Goal: Contribute content

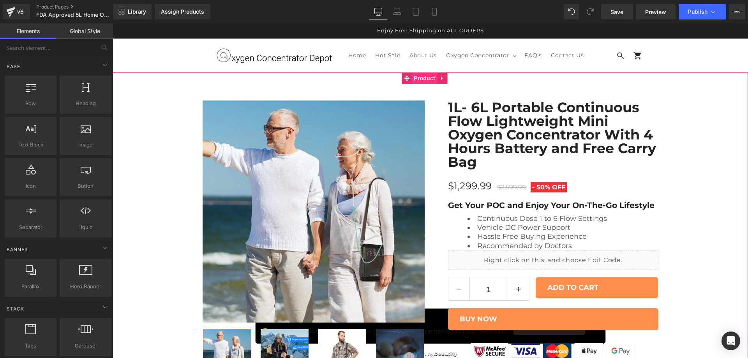
click at [425, 80] on span "Product" at bounding box center [424, 78] width 25 height 12
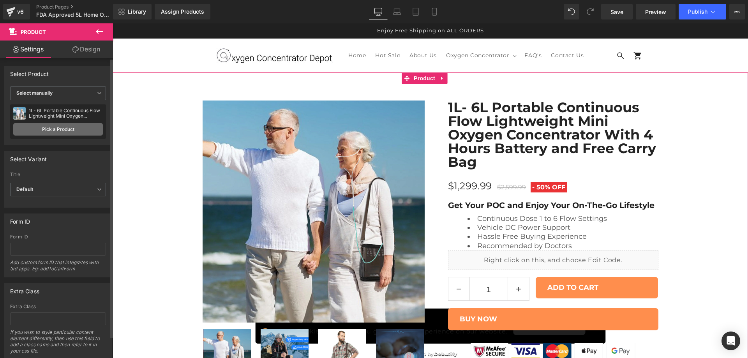
click at [61, 127] on link "Pick a Product" at bounding box center [58, 129] width 90 height 12
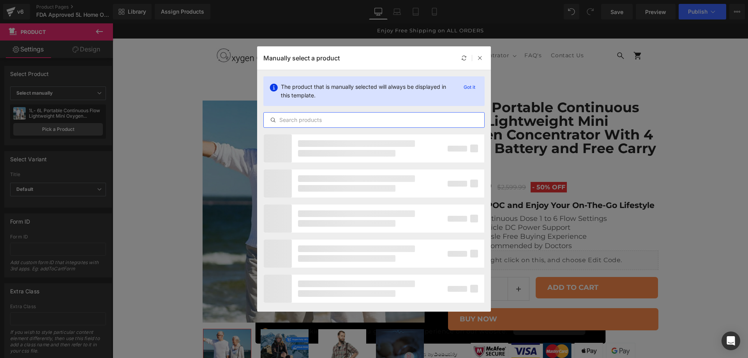
click at [0, 0] on input "text" at bounding box center [0, 0] width 0 height 0
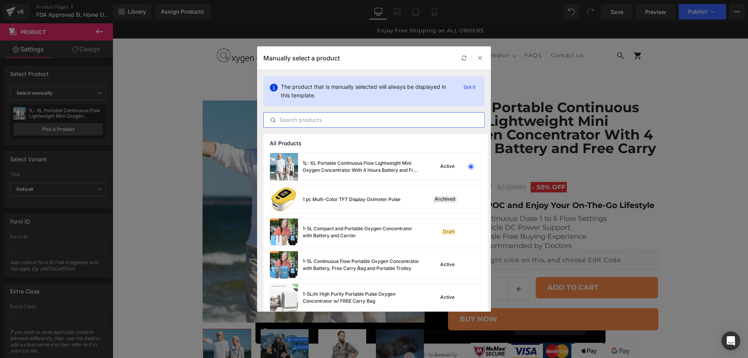
click at [0, 0] on input "text" at bounding box center [0, 0] width 0 height 0
paste input "FDA Approved 5L Home Oxygen Concentrator"
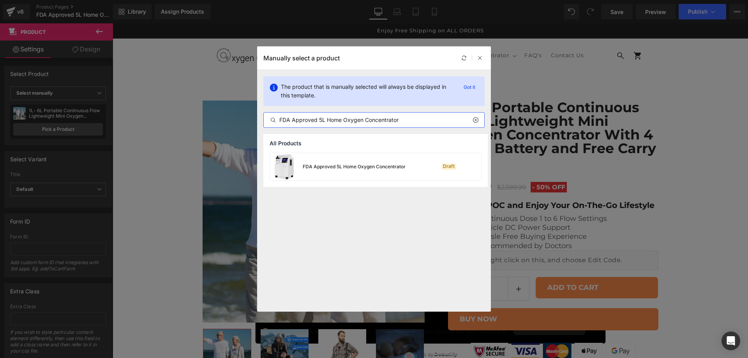
type input "FDA Approved 5L Home Oxygen Concentrator"
click at [0, 0] on div "FDA Approved 5L Home Oxygen Concentrator" at bounding box center [0, 0] width 0 height 0
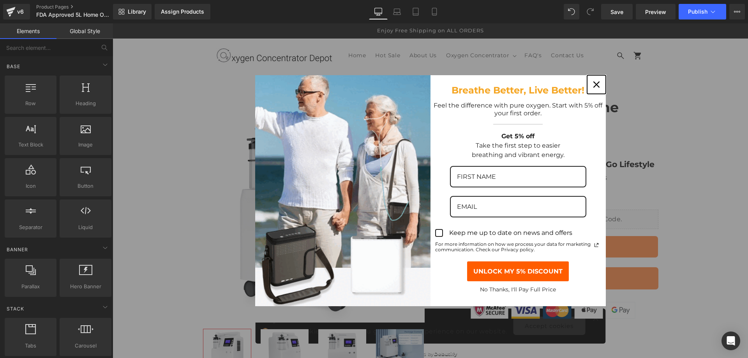
click at [595, 85] on icon "close icon" at bounding box center [596, 84] width 6 height 6
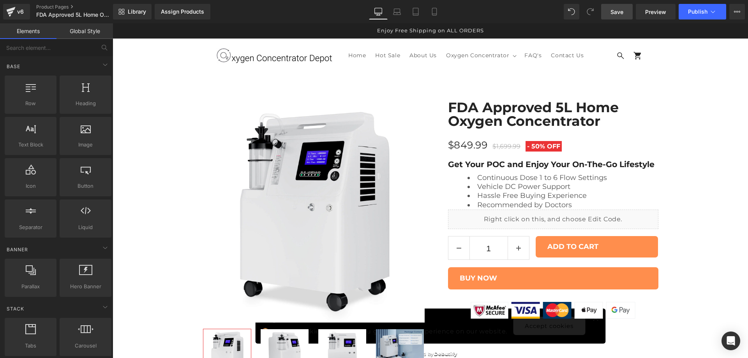
click at [620, 14] on span "Save" at bounding box center [617, 12] width 13 height 8
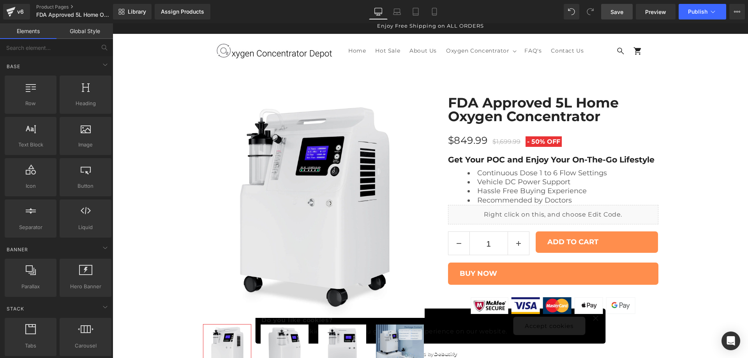
scroll to position [3, 0]
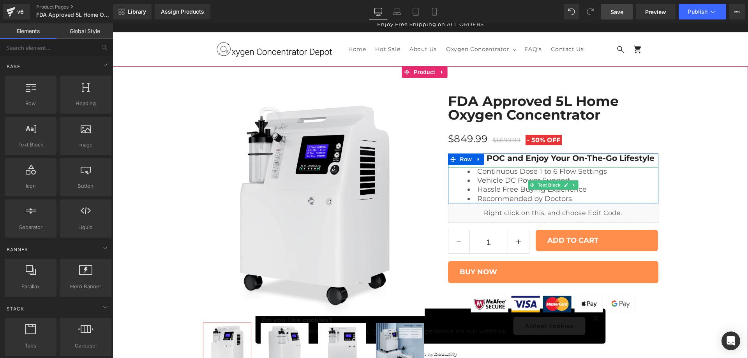
click at [537, 175] on li "Continuous Dose 1 to 6 Flow Settings" at bounding box center [563, 171] width 191 height 9
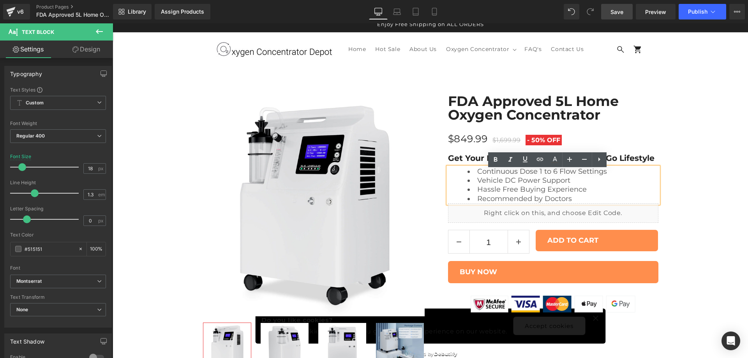
click at [536, 175] on li "Continuous Dose 1 to 6 Flow Settings" at bounding box center [563, 171] width 191 height 9
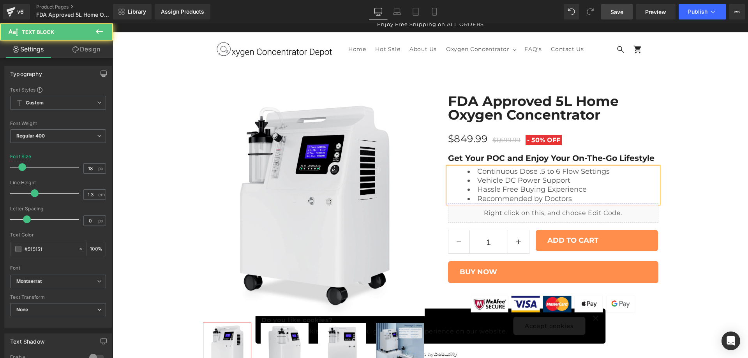
click at [555, 176] on li "Continuous Dose .5 to 6 Flow Settings" at bounding box center [563, 171] width 191 height 9
click at [536, 180] on li "Vehicle DC Power Support" at bounding box center [563, 180] width 191 height 9
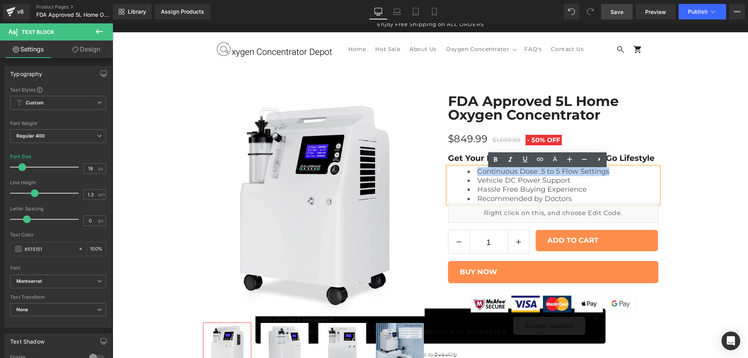
drag, startPoint x: 607, startPoint y: 175, endPoint x: 473, endPoint y: 170, distance: 133.7
click at [473, 170] on li "Continuous Dose .5 to 5 Flow Settings" at bounding box center [563, 171] width 191 height 9
drag, startPoint x: 568, startPoint y: 182, endPoint x: 471, endPoint y: 184, distance: 96.3
click at [471, 184] on li "Vehicle DC Power Support" at bounding box center [563, 180] width 191 height 9
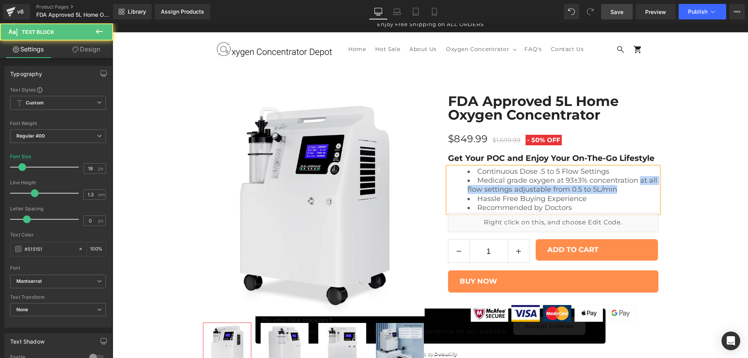
drag, startPoint x: 634, startPoint y: 185, endPoint x: 635, endPoint y: 195, distance: 9.4
click at [635, 194] on li "Medical grade oxygen at 93±3% concentration at all flow settings adjustable fro…" at bounding box center [563, 185] width 191 height 18
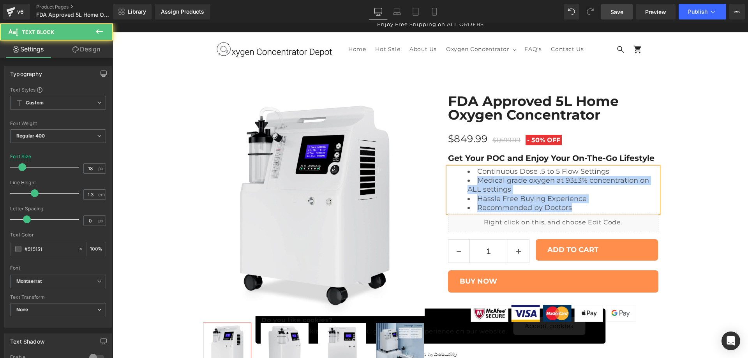
drag, startPoint x: 608, startPoint y: 175, endPoint x: 478, endPoint y: 169, distance: 130.3
click at [478, 169] on div "Continuous Dose .5 to 5 Flow Settings Medical grade oxygen at 93±3% concentrati…" at bounding box center [553, 190] width 210 height 46
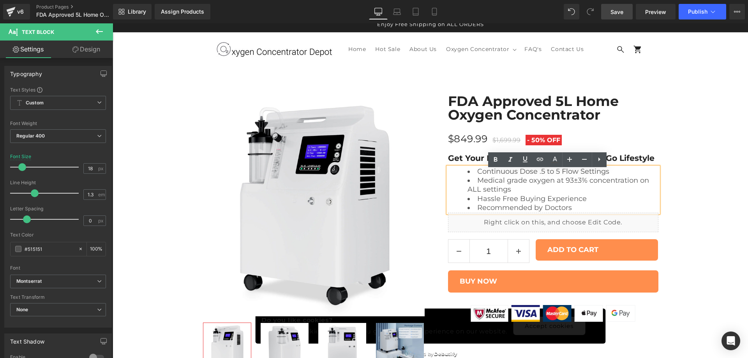
click at [481, 174] on li "Continuous Dose .5 to 5 Flow Settings" at bounding box center [563, 171] width 191 height 9
drag, startPoint x: 471, startPoint y: 175, endPoint x: 602, endPoint y: 176, distance: 130.1
click at [602, 176] on li "Continuous Dose .5 to 5 Flow Settings" at bounding box center [563, 171] width 191 height 9
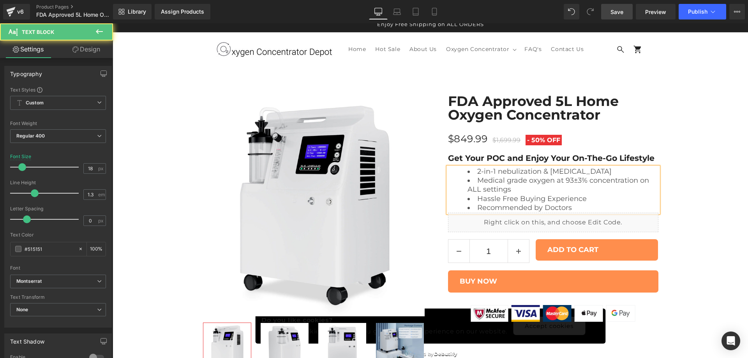
click at [519, 192] on li "Medical grade oxygen at 93±3% concentration on ALL settings" at bounding box center [563, 185] width 191 height 18
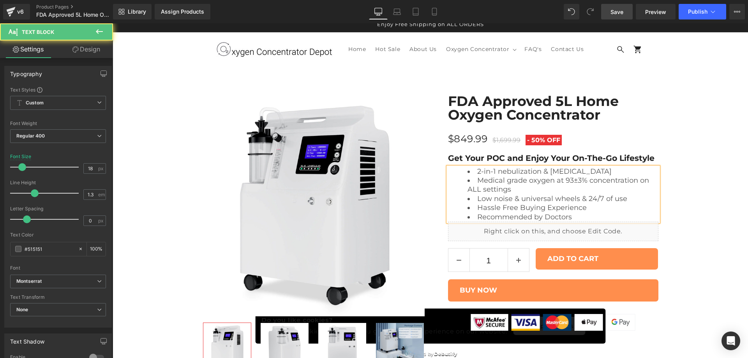
click at [531, 184] on li "Medical grade oxygen at 93±3% concentration on ALL settings" at bounding box center [563, 185] width 191 height 18
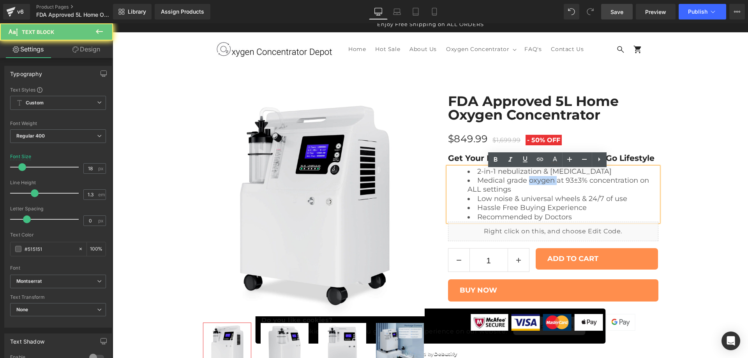
click at [531, 184] on li "Medical grade oxygen at 93±3% concentration on ALL settings" at bounding box center [563, 185] width 191 height 18
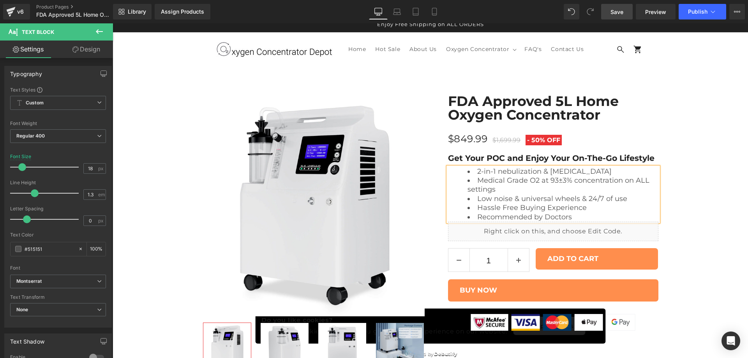
click at [591, 185] on li "Medical Grade O2 at 93±3% concentration on ALL settings" at bounding box center [563, 185] width 191 height 18
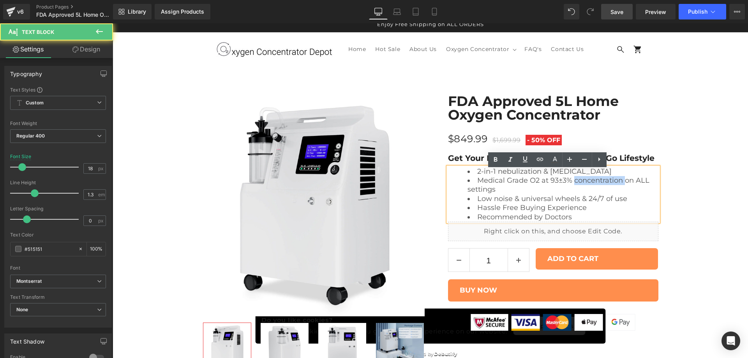
click at [591, 185] on li "Medical Grade O2 at 93±3% concentration on ALL settings" at bounding box center [563, 185] width 191 height 18
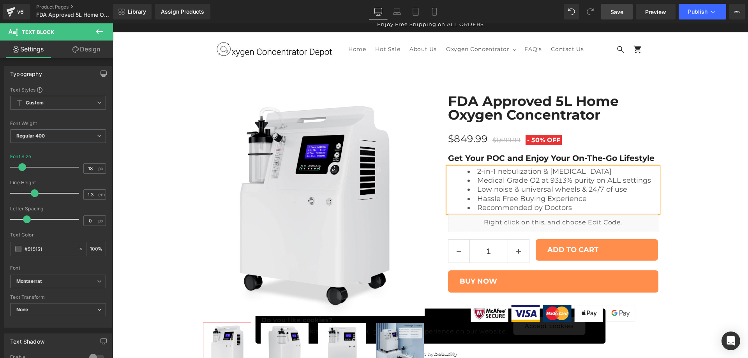
click at [619, 11] on span "Save" at bounding box center [617, 12] width 13 height 8
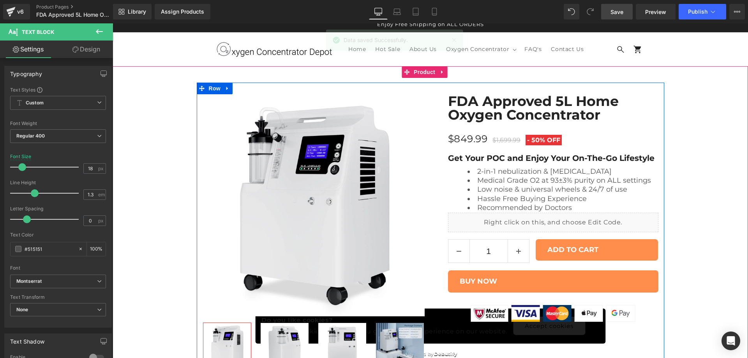
scroll to position [260, 0]
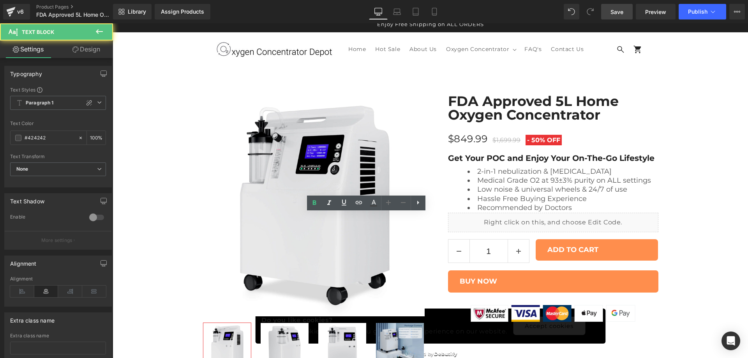
drag, startPoint x: 387, startPoint y: 222, endPoint x: 394, endPoint y: 230, distance: 11.1
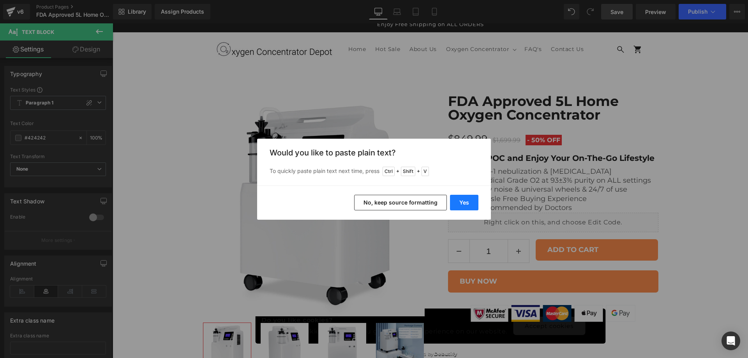
click at [464, 203] on button "Yes" at bounding box center [464, 203] width 28 height 16
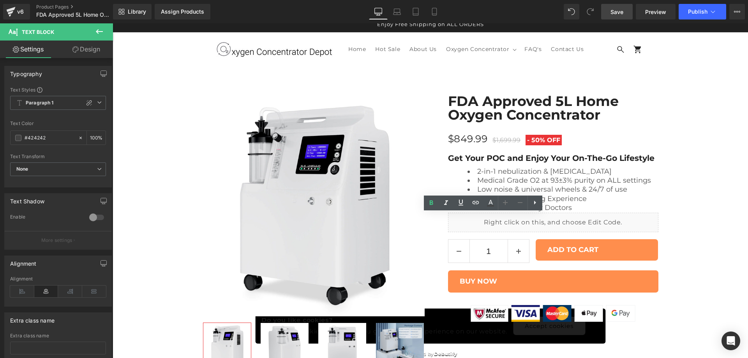
drag, startPoint x: 468, startPoint y: 231, endPoint x: 500, endPoint y: 230, distance: 32.0
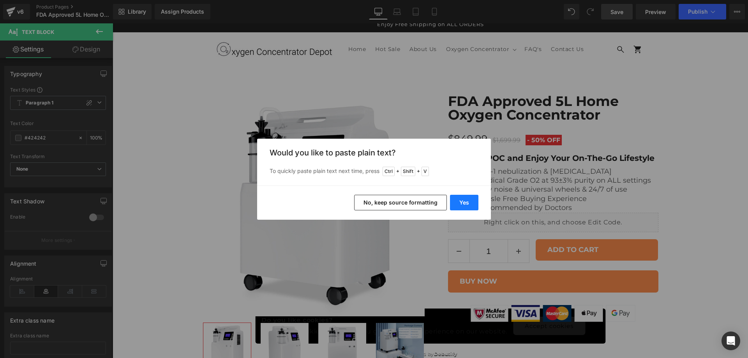
click at [470, 202] on button "Yes" at bounding box center [464, 203] width 28 height 16
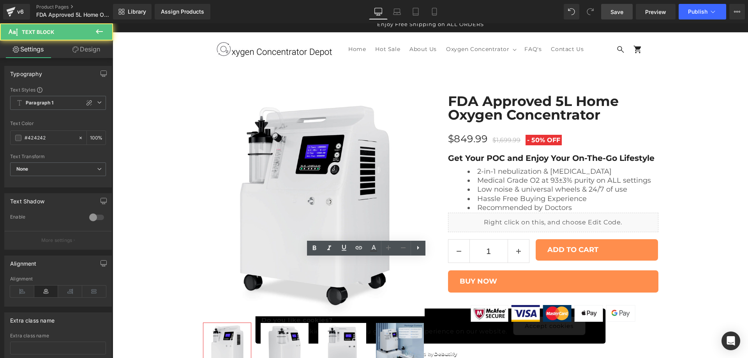
drag, startPoint x: 401, startPoint y: 266, endPoint x: 325, endPoint y: 267, distance: 75.2
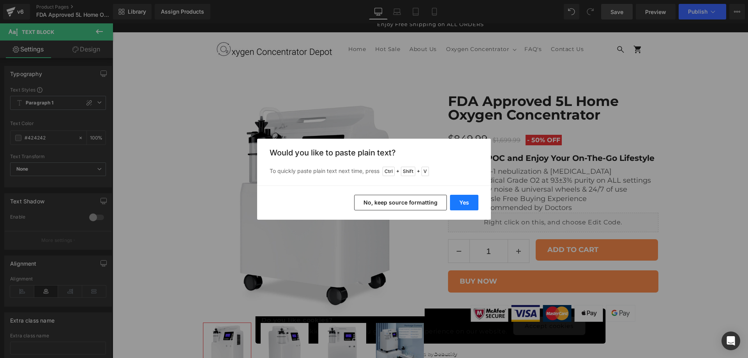
click at [462, 204] on button "Yes" at bounding box center [464, 203] width 28 height 16
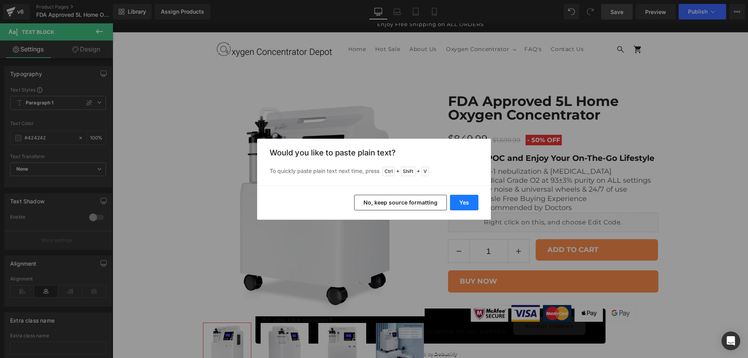
click at [471, 202] on button "Yes" at bounding box center [464, 203] width 28 height 16
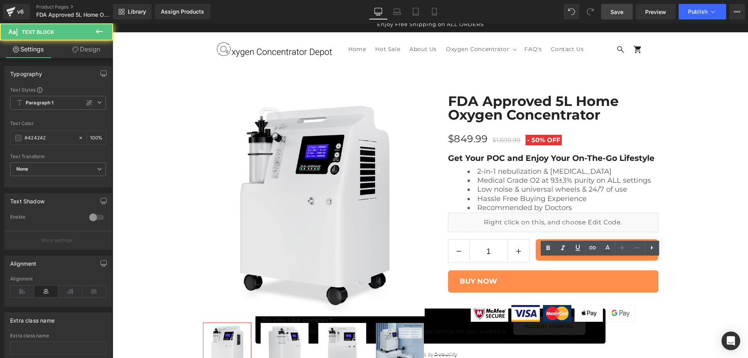
drag, startPoint x: 559, startPoint y: 267, endPoint x: 600, endPoint y: 267, distance: 40.5
click at [550, 248] on icon at bounding box center [548, 248] width 9 height 9
drag, startPoint x: 614, startPoint y: 267, endPoint x: 621, endPoint y: 278, distance: 12.8
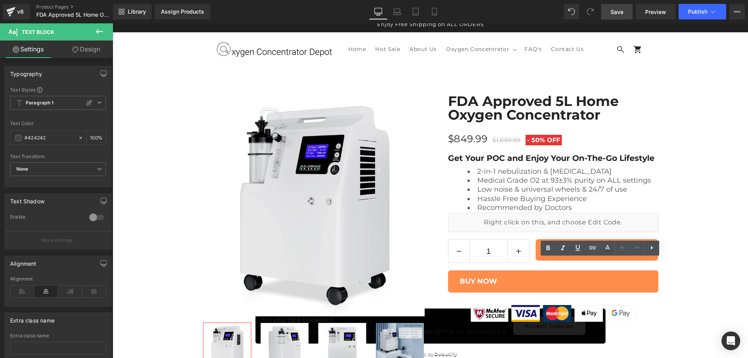
click at [547, 251] on icon at bounding box center [548, 248] width 9 height 9
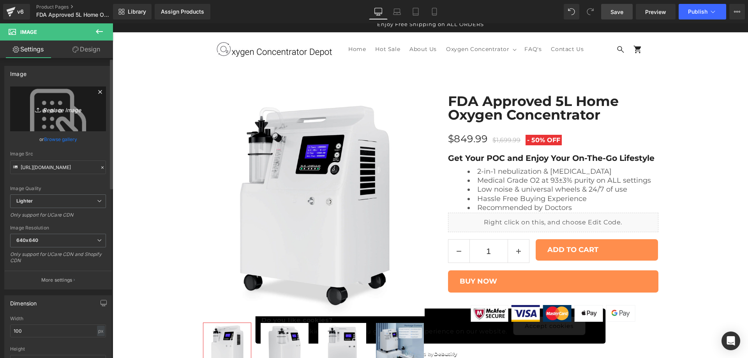
click at [55, 109] on icon "Replace Image" at bounding box center [58, 109] width 62 height 10
type input "C:\fakepath\integration.png"
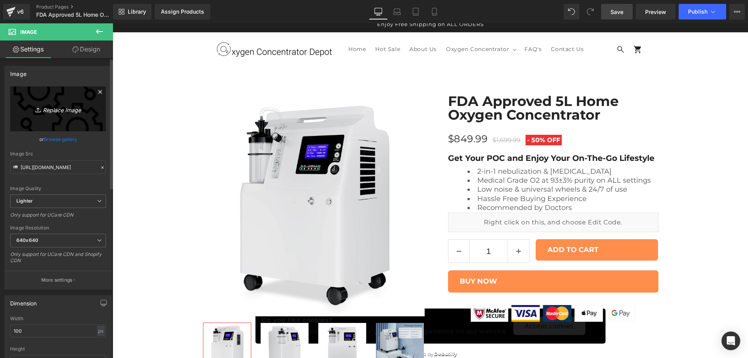
click at [60, 110] on icon "Replace Image" at bounding box center [58, 109] width 62 height 10
type input "C:\fakepath\2x.png"
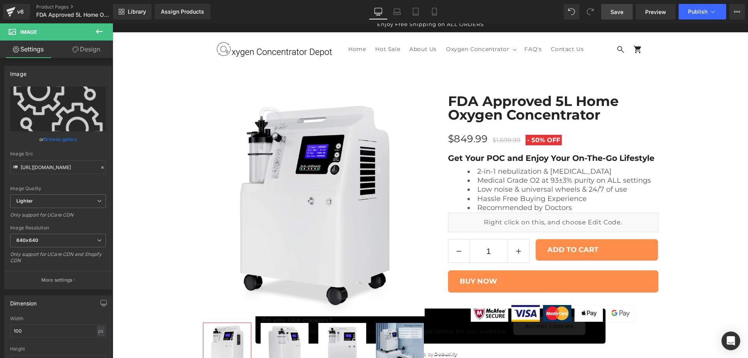
click at [623, 9] on span "Save" at bounding box center [617, 12] width 13 height 8
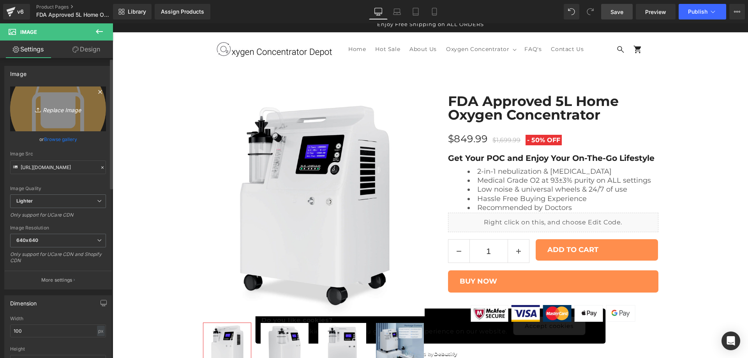
click at [58, 109] on icon "Replace Image" at bounding box center [58, 109] width 62 height 10
type input "C:\fakepath\3x.png"
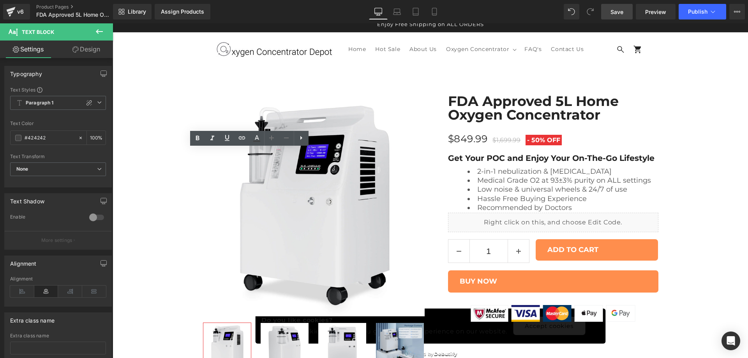
drag, startPoint x: 276, startPoint y: 166, endPoint x: 200, endPoint y: 157, distance: 76.6
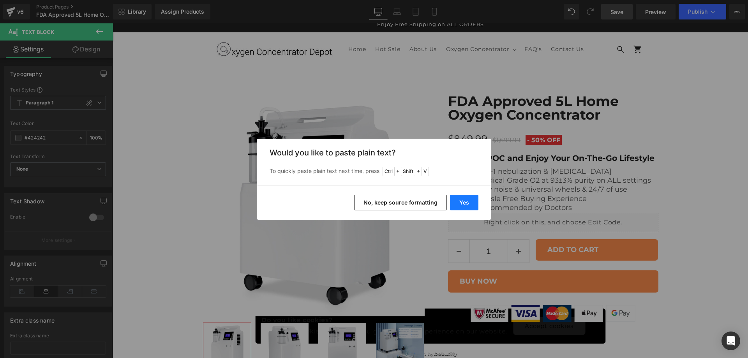
click at [445, 200] on button "Yes" at bounding box center [432, 195] width 25 height 9
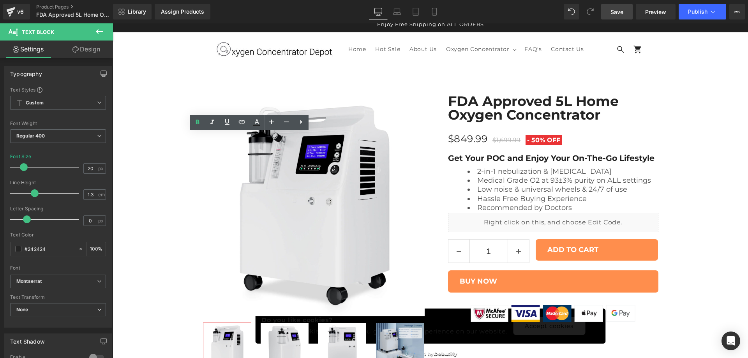
drag, startPoint x: 276, startPoint y: 145, endPoint x: 228, endPoint y: 144, distance: 48.3
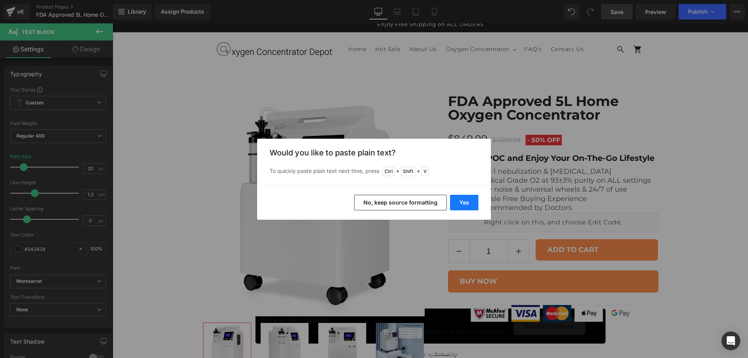
click at [460, 203] on button "Yes" at bounding box center [464, 203] width 28 height 16
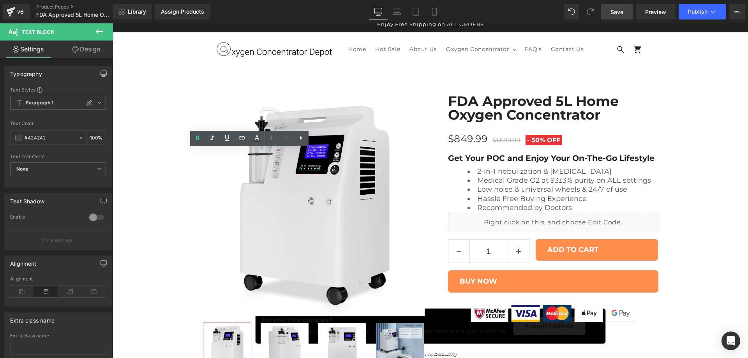
drag, startPoint x: 282, startPoint y: 155, endPoint x: 222, endPoint y: 157, distance: 60.0
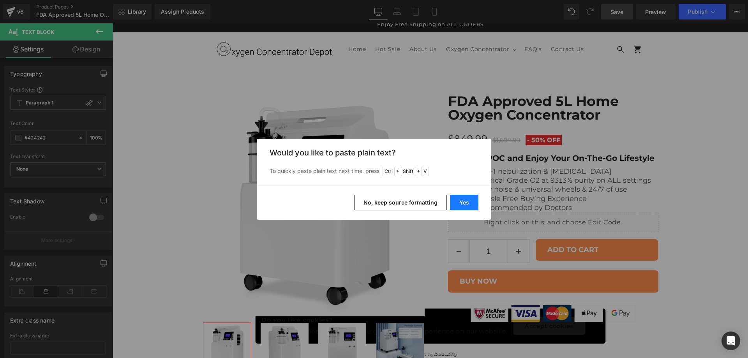
click at [455, 203] on button "Yes" at bounding box center [464, 203] width 28 height 16
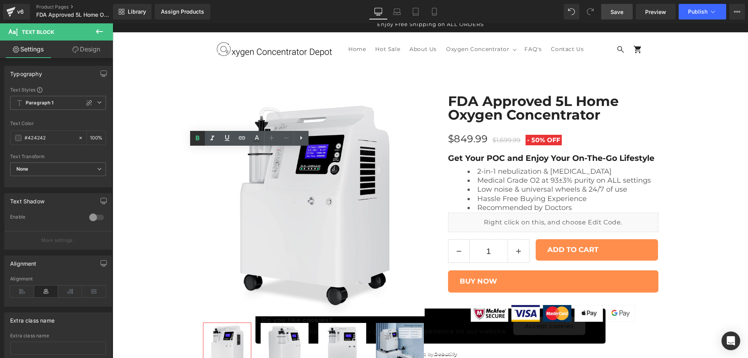
click at [195, 138] on icon at bounding box center [197, 138] width 9 height 9
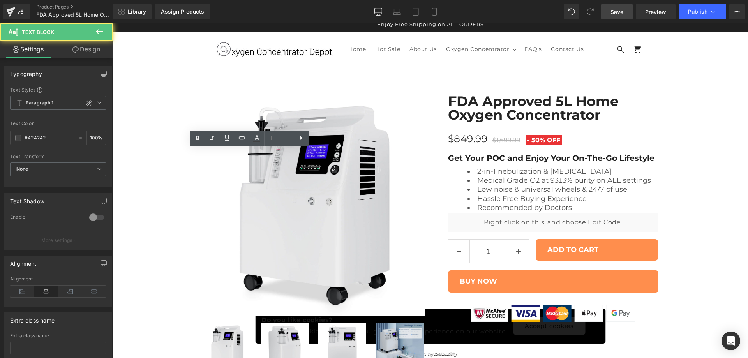
drag, startPoint x: 264, startPoint y: 156, endPoint x: 272, endPoint y: 166, distance: 12.5
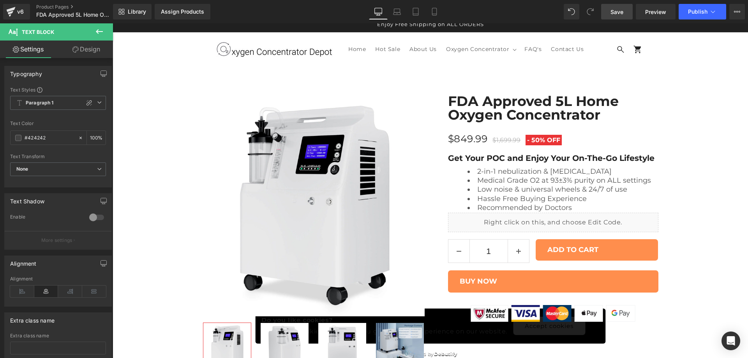
drag, startPoint x: 618, startPoint y: 11, endPoint x: 131, endPoint y: 101, distance: 495.7
click at [618, 11] on span "Save" at bounding box center [617, 12] width 13 height 8
drag, startPoint x: 589, startPoint y: 221, endPoint x: 242, endPoint y: 108, distance: 365.0
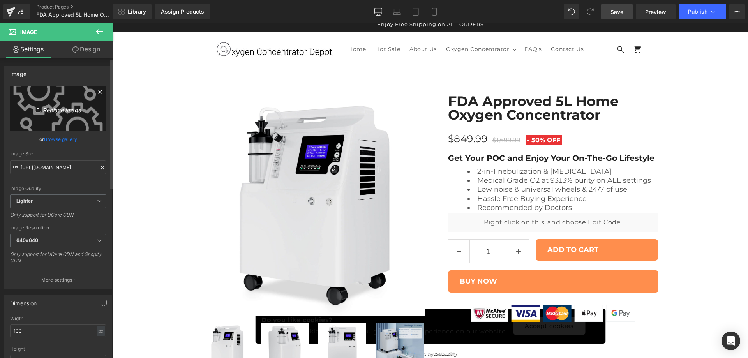
click at [69, 105] on icon "Replace Image" at bounding box center [58, 109] width 62 height 10
type input "C:\fakepath\3x.png"
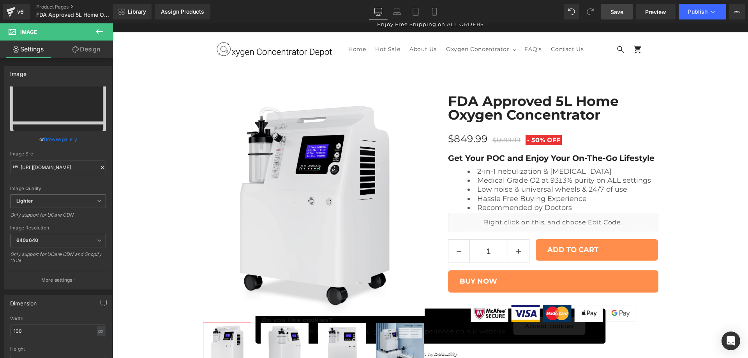
drag, startPoint x: 34, startPoint y: 332, endPoint x: 0, endPoint y: 328, distance: 34.2
click at [0, 328] on div "Dimension 100px Width 100 px % px auto Height auto 1 Circle Image" at bounding box center [58, 342] width 117 height 105
type input "5"
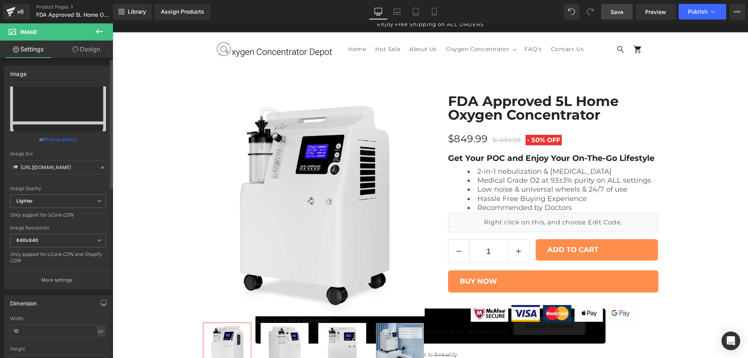
type input "100"
click at [71, 244] on span "640x640" at bounding box center [58, 241] width 96 height 14
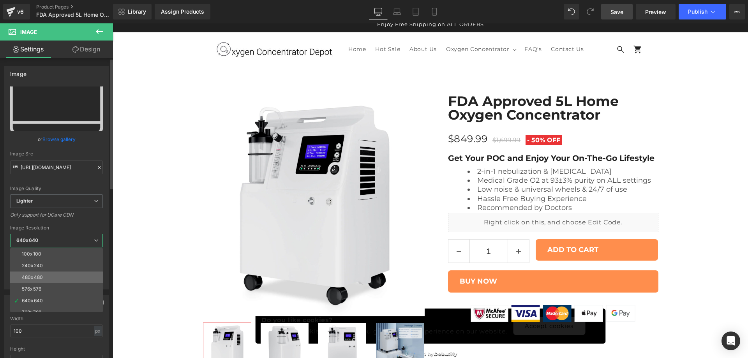
click at [51, 279] on li "480x480" at bounding box center [58, 278] width 96 height 12
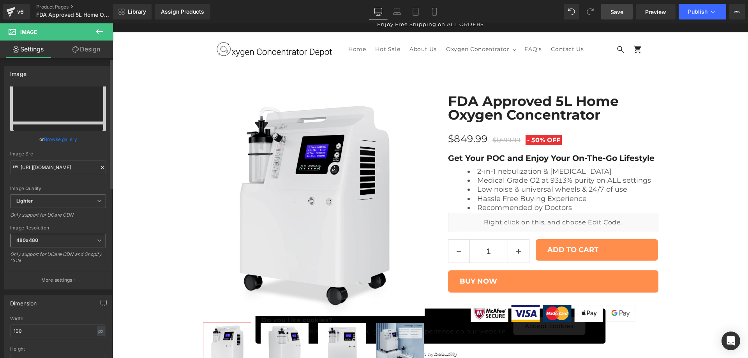
click at [65, 242] on span "480x480" at bounding box center [58, 241] width 96 height 14
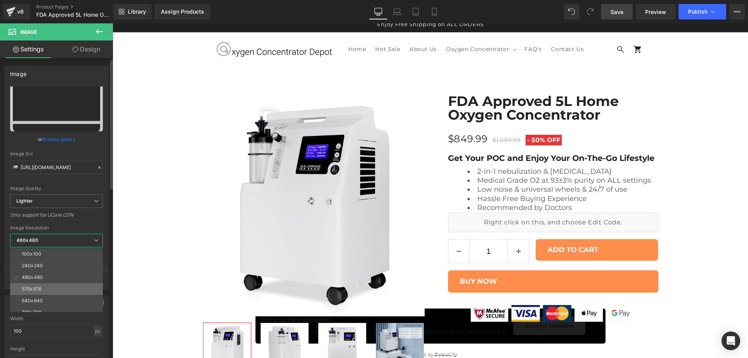
click at [48, 286] on li "576x576" at bounding box center [58, 289] width 96 height 12
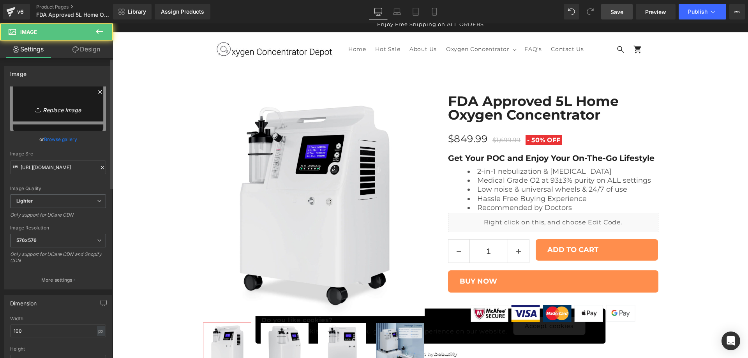
click at [50, 110] on icon "Replace Image" at bounding box center [58, 109] width 62 height 10
type input "C:\fakepath\x4.png"
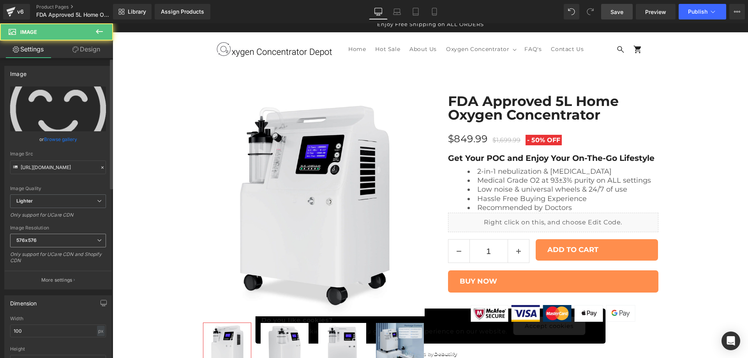
click at [53, 237] on span "576x576" at bounding box center [58, 241] width 96 height 14
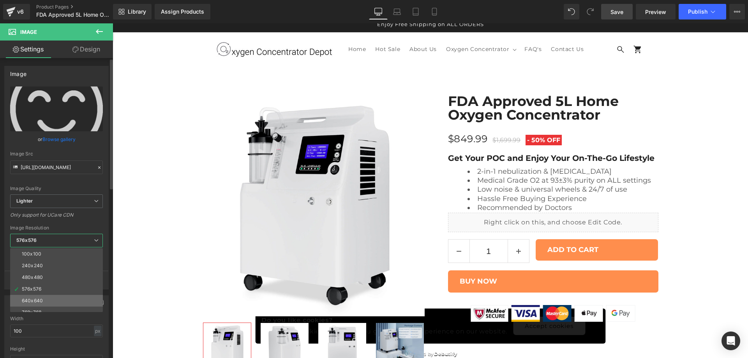
click at [42, 298] on div "640x640" at bounding box center [32, 300] width 21 height 5
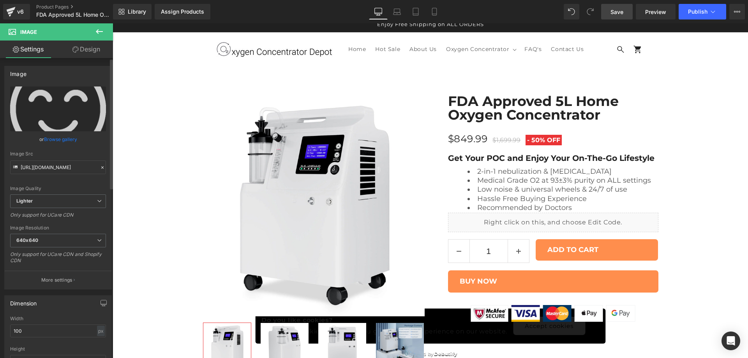
click at [85, 182] on div "Image Quality Lighter Lightest Lighter Lighter Lightest Only support for UCare …" at bounding box center [58, 141] width 96 height 108
click at [623, 10] on span "Save" at bounding box center [617, 12] width 13 height 8
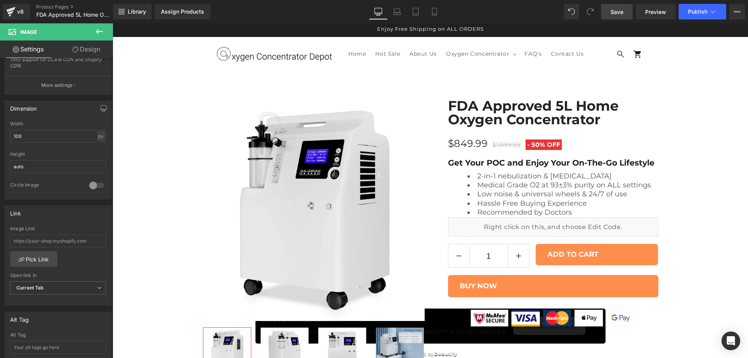
scroll to position [0, 0]
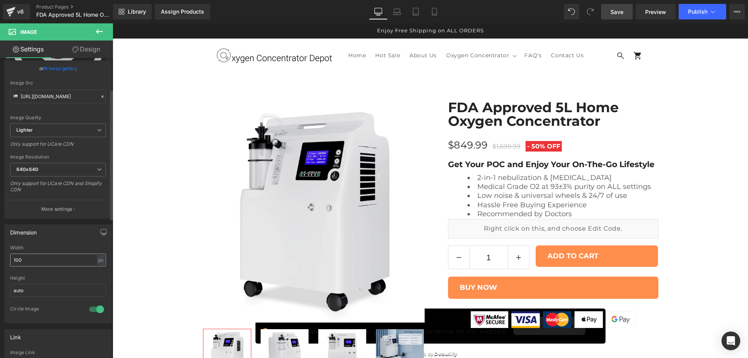
scroll to position [130, 0]
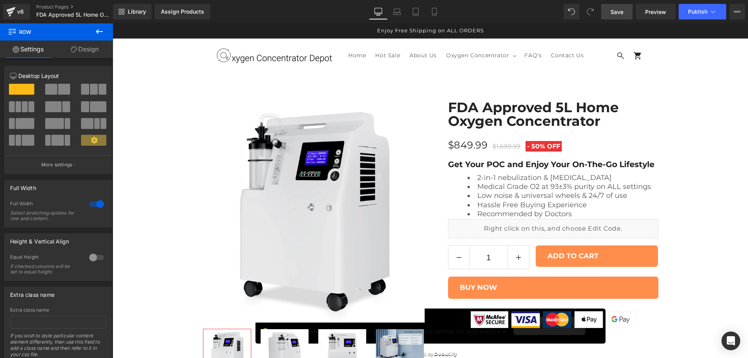
scroll to position [65, 0]
click at [615, 14] on span "Save" at bounding box center [617, 12] width 13 height 8
